Goal: Find specific page/section: Find specific page/section

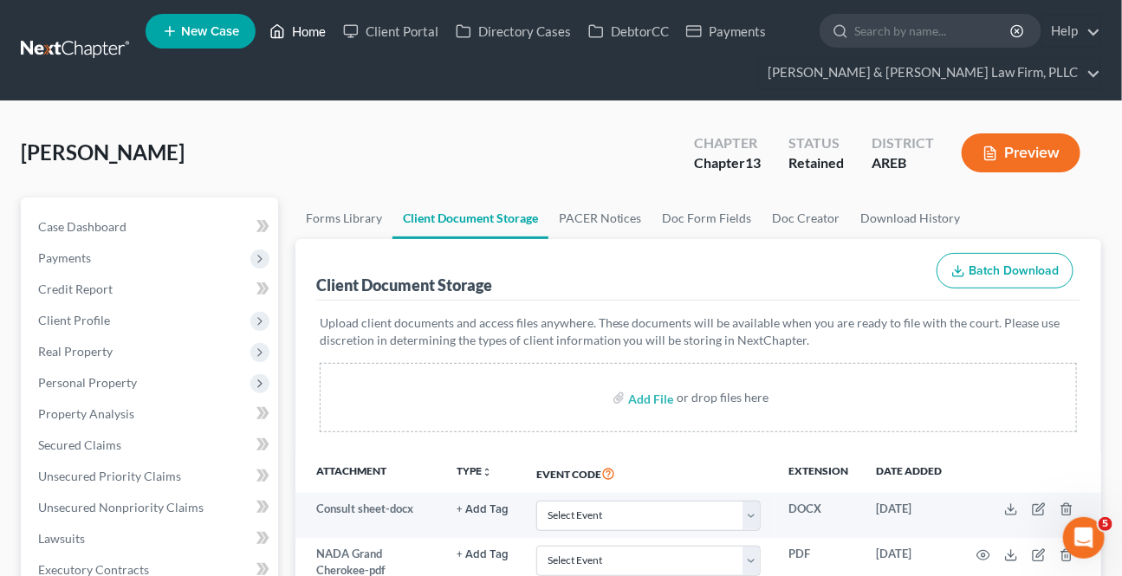
click at [307, 40] on link "Home" at bounding box center [298, 31] width 74 height 31
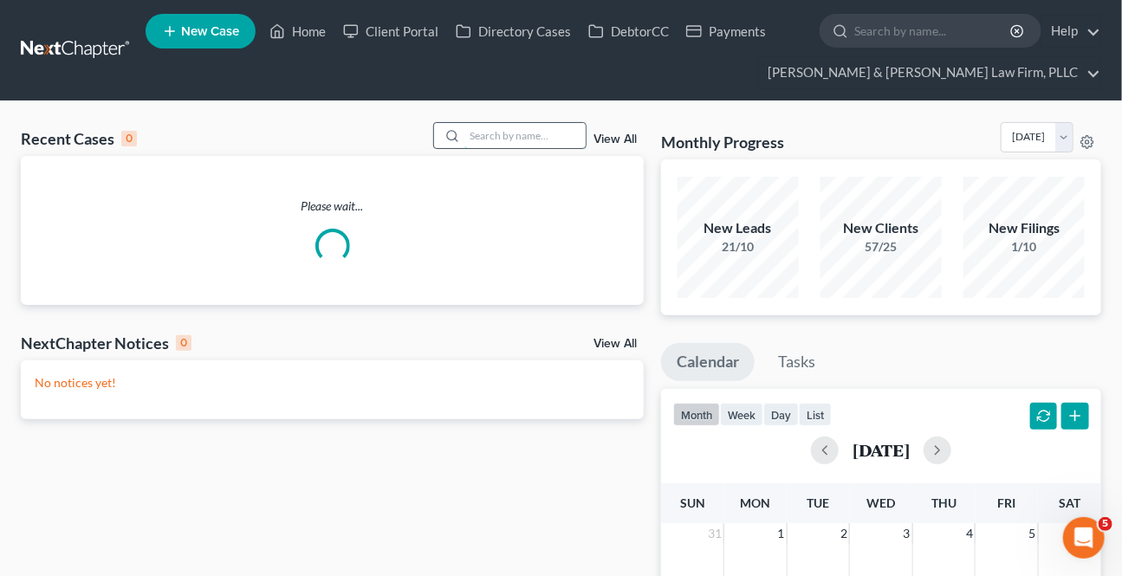
click at [547, 135] on input "search" at bounding box center [524, 135] width 121 height 25
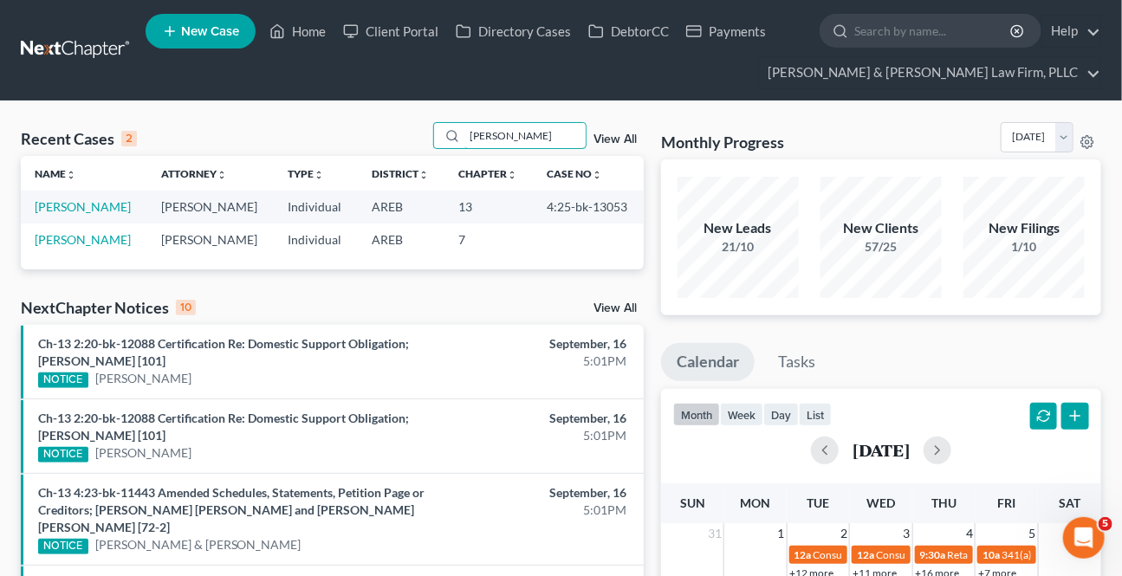
type input "[PERSON_NAME]"
click at [66, 214] on td "[PERSON_NAME]" at bounding box center [84, 207] width 126 height 32
click at [68, 210] on link "[PERSON_NAME]" at bounding box center [83, 206] width 96 height 15
select select "4"
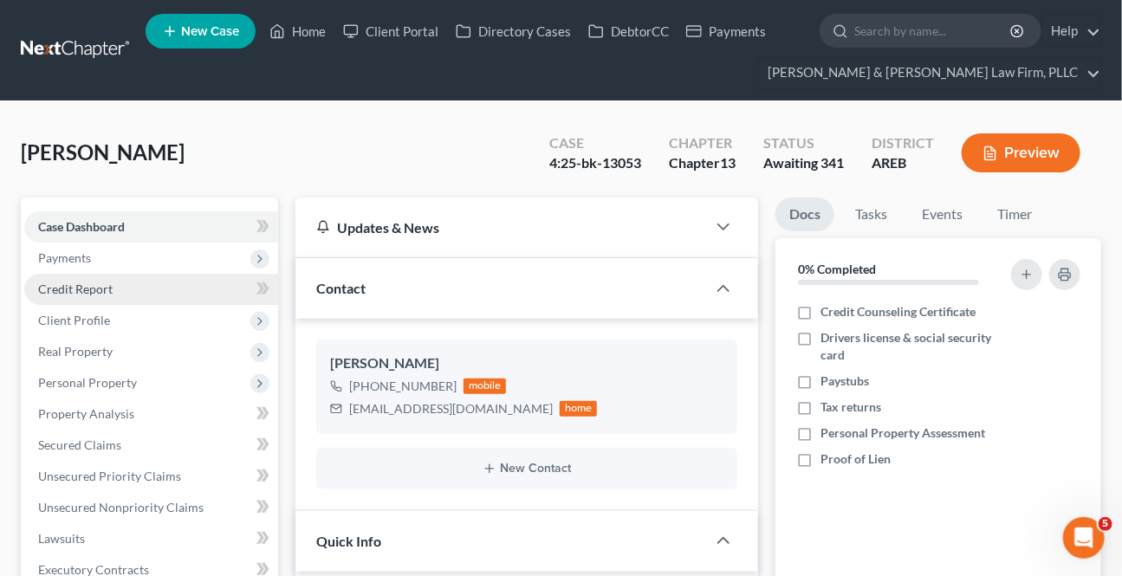
click at [68, 251] on span "Payments" at bounding box center [64, 257] width 53 height 15
drag, startPoint x: 96, startPoint y: 278, endPoint x: 101, endPoint y: 289, distance: 12.1
click at [96, 277] on link "Invoices" at bounding box center [168, 289] width 219 height 31
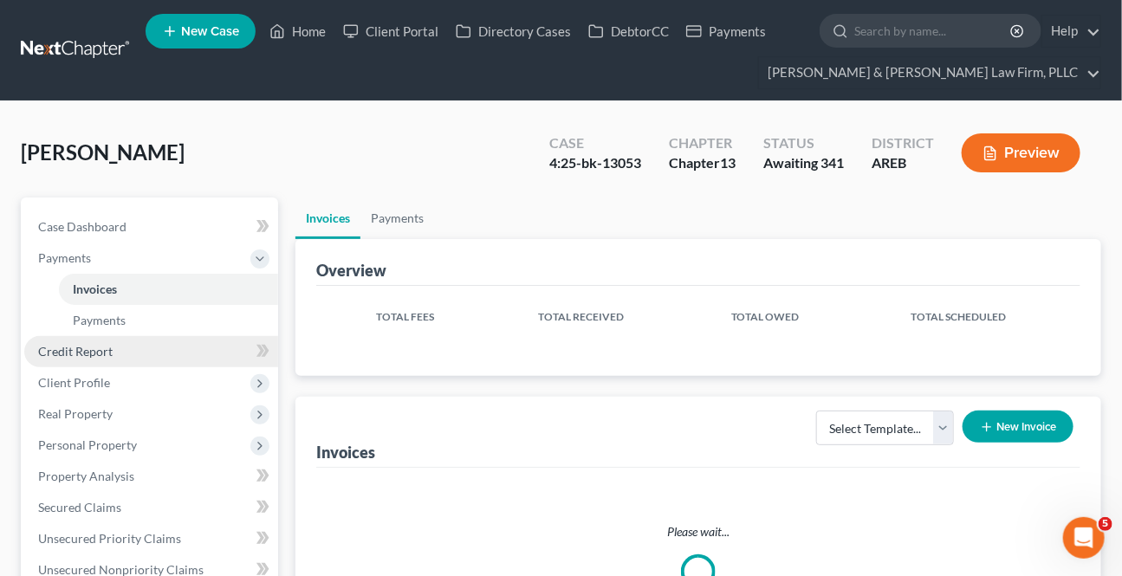
scroll to position [236, 0]
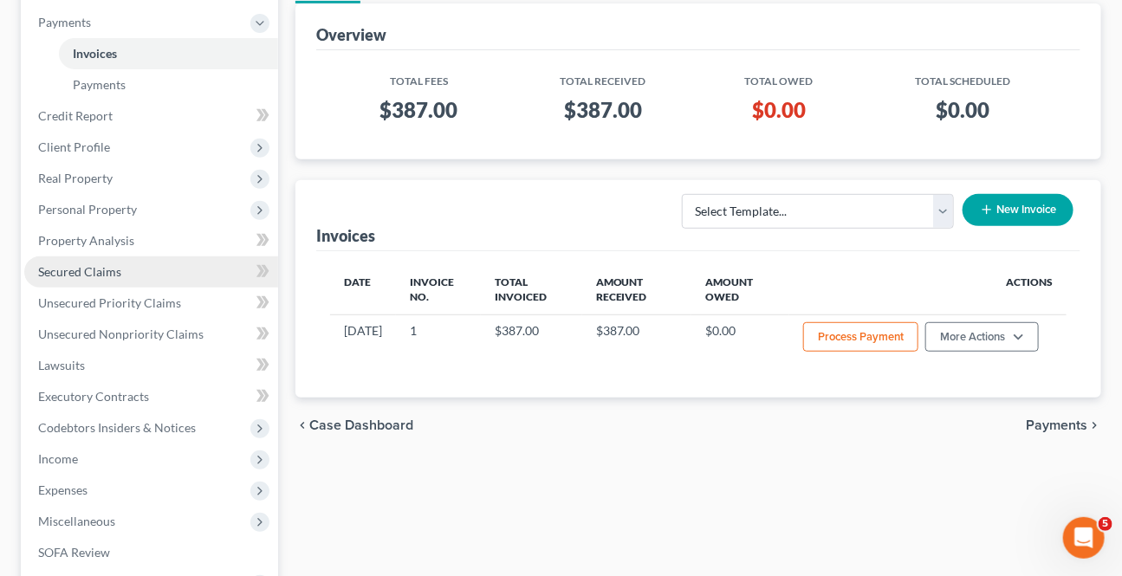
click at [97, 267] on span "Secured Claims" at bounding box center [79, 271] width 83 height 15
